Goal: Find specific page/section: Find specific page/section

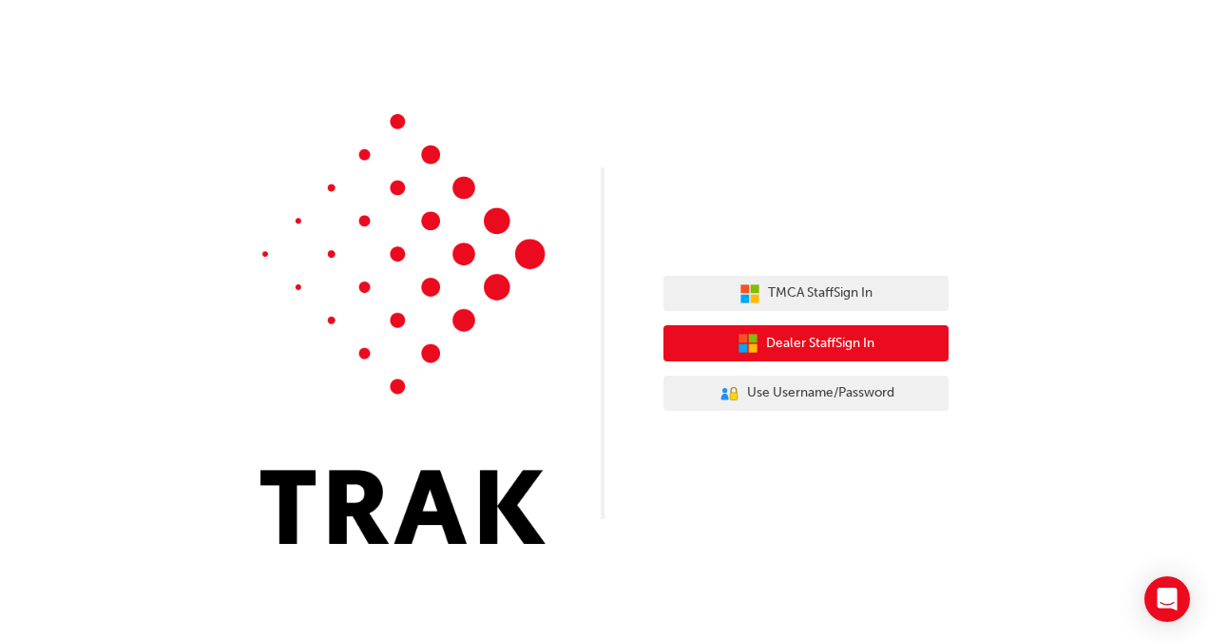
click at [798, 344] on span "Dealer Staff Sign In" at bounding box center [820, 344] width 108 height 22
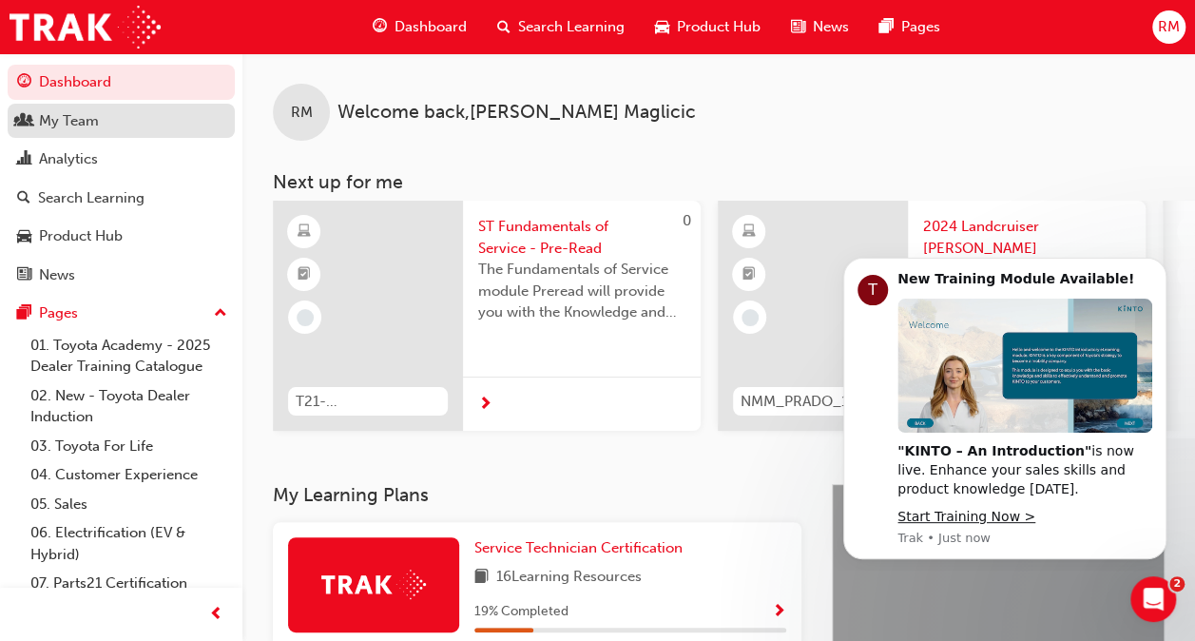
click at [76, 120] on div "My Team" at bounding box center [69, 121] width 60 height 22
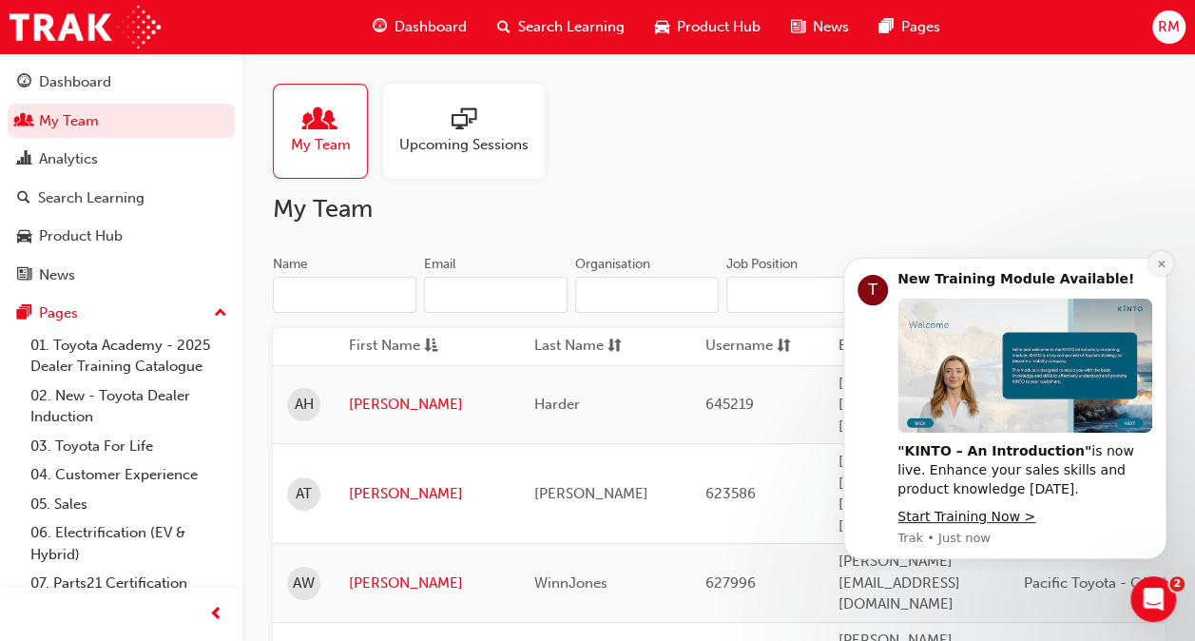
click at [1160, 259] on icon "Dismiss notification" at bounding box center [1161, 264] width 10 height 10
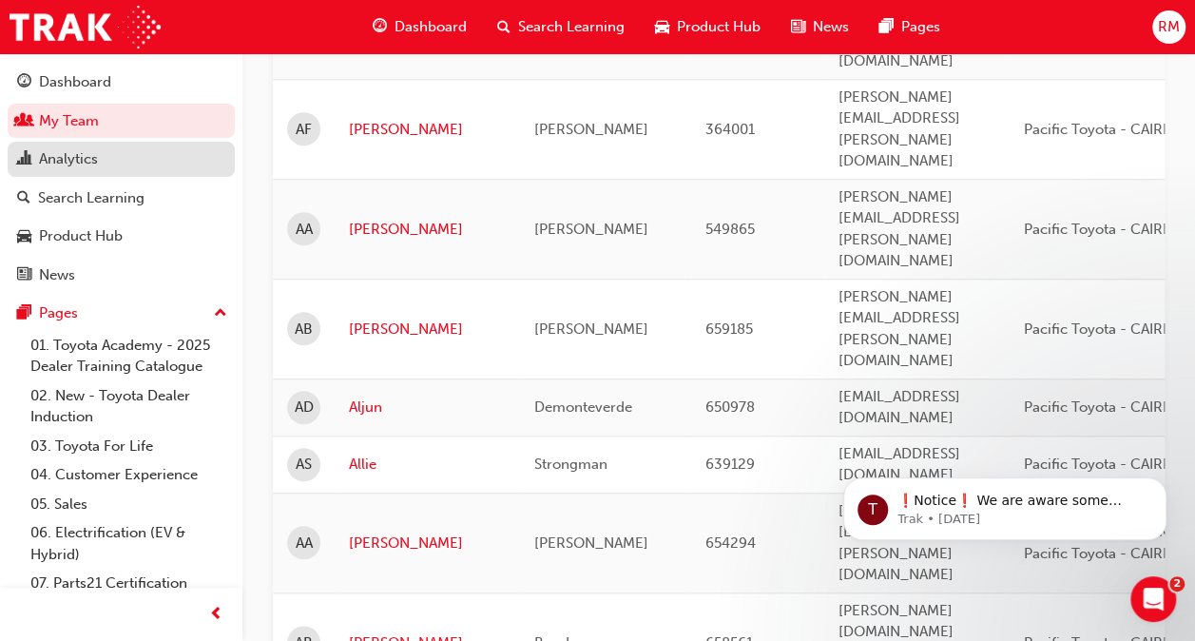
scroll to position [737, 0]
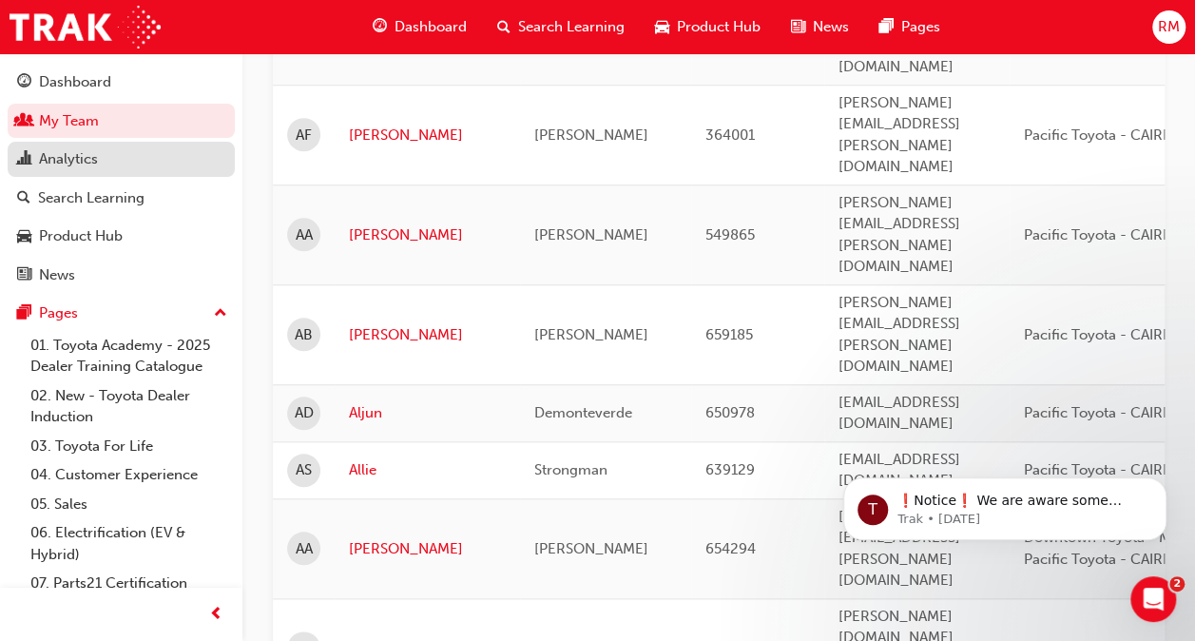
click at [55, 156] on div "Analytics" at bounding box center [68, 159] width 59 height 22
